Goal: Navigation & Orientation: Find specific page/section

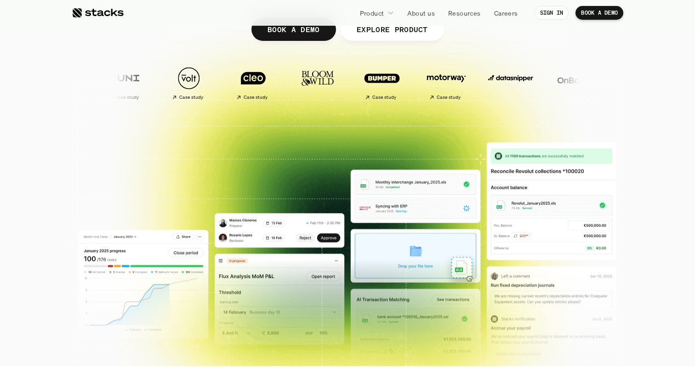
click at [115, 11] on div at bounding box center [98, 12] width 52 height 11
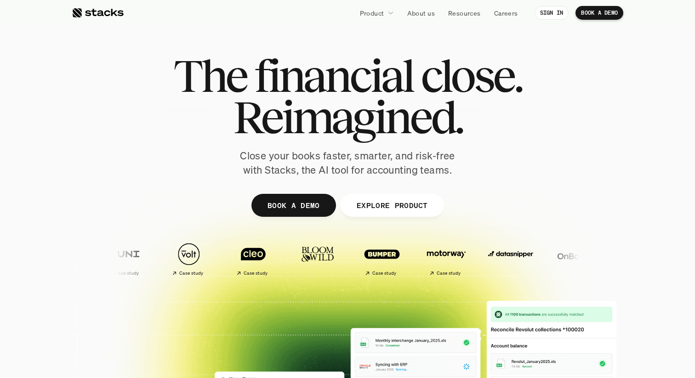
click at [115, 11] on div at bounding box center [98, 12] width 52 height 11
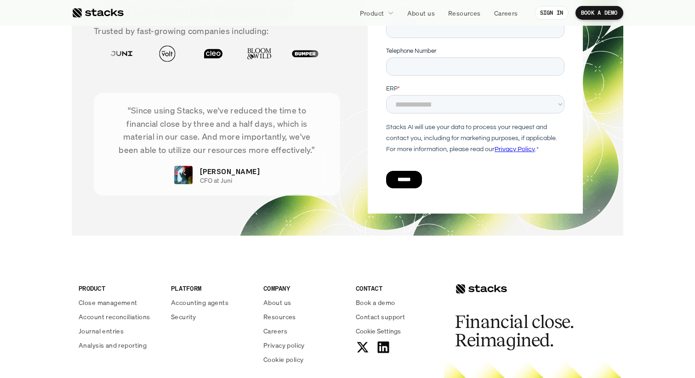
scroll to position [3263, 0]
